Goal: Task Accomplishment & Management: Manage account settings

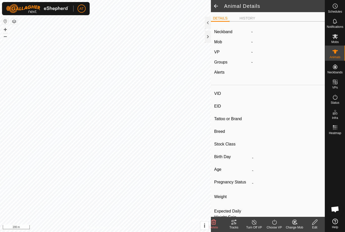
type input "Q33"
type input "-"
type input "Angus"
type input "-"
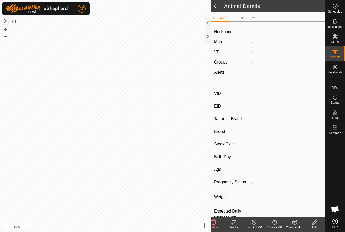
type input "Pregnant"
type input "0 kg"
type input "-"
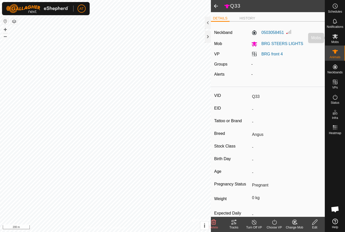
click at [335, 38] on icon at bounding box center [336, 36] width 6 height 5
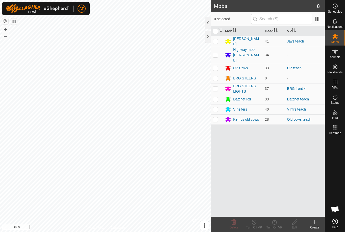
click at [214, 86] on p-checkbox at bounding box center [215, 88] width 5 height 4
checkbox input "true"
click at [253, 224] on icon at bounding box center [254, 221] width 5 height 5
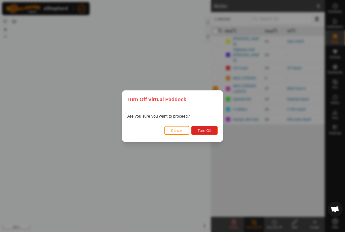
click at [213, 132] on button "Turn Off" at bounding box center [204, 130] width 27 height 9
